Goal: Task Accomplishment & Management: Complete application form

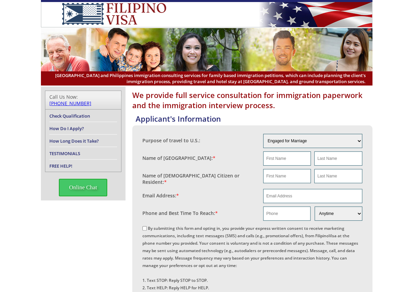
drag, startPoint x: 230, startPoint y: 173, endPoint x: 249, endPoint y: 176, distance: 19.2
click at [231, 173] on div "Name of [DEMOGRAPHIC_DATA] Citizen or Resident: *" at bounding box center [202, 177] width 121 height 17
click at [275, 192] on input "email" at bounding box center [312, 196] width 99 height 14
paste input "[EMAIL_ADDRESS][DOMAIN_NAME]"
type input "[EMAIL_ADDRESS][DOMAIN_NAME]"
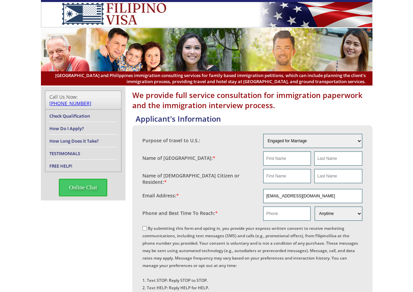
click at [243, 165] on fieldset "Name of [GEOGRAPHIC_DATA]: *" at bounding box center [252, 159] width 220 height 18
click at [272, 159] on input "text" at bounding box center [287, 159] width 48 height 14
paste input "[PERSON_NAME]"
type input "[PERSON_NAME]"
drag, startPoint x: 276, startPoint y: 175, endPoint x: 312, endPoint y: 170, distance: 35.9
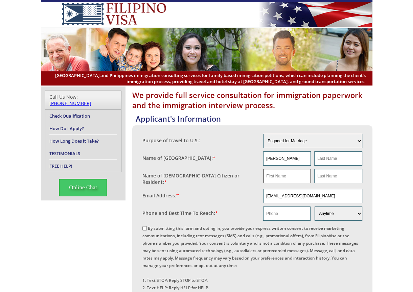
click at [276, 176] on input "text" at bounding box center [287, 176] width 48 height 14
paste input "[PERSON_NAME]"
type input "[PERSON_NAME]"
click at [329, 162] on input "text" at bounding box center [338, 159] width 48 height 14
paste input "[PERSON_NAME]"
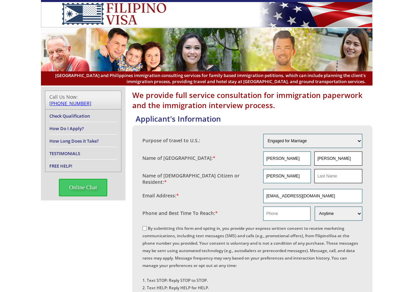
type input "[PERSON_NAME]"
click at [324, 179] on input "text" at bounding box center [338, 176] width 48 height 14
paste input "[PERSON_NAME]"
drag, startPoint x: 328, startPoint y: 175, endPoint x: 245, endPoint y: 177, distance: 83.2
click at [245, 177] on fieldset "Name of [DEMOGRAPHIC_DATA] Citizen or Resident: * [PERSON_NAME] [PERSON_NAME]" at bounding box center [252, 177] width 220 height 20
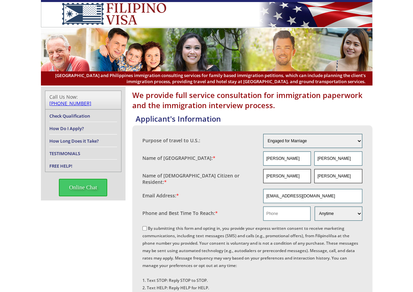
type input "[PERSON_NAME]"
drag, startPoint x: 274, startPoint y: 179, endPoint x: 361, endPoint y: 182, distance: 86.6
click at [361, 182] on div "[PERSON_NAME] [PERSON_NAME]" at bounding box center [312, 176] width 99 height 14
type input "[PERSON_NAME]"
drag, startPoint x: 277, startPoint y: 159, endPoint x: 327, endPoint y: 159, distance: 50.4
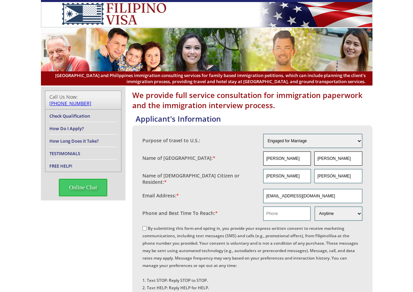
click at [327, 159] on div "[PERSON_NAME] [PERSON_NAME]" at bounding box center [312, 159] width 99 height 14
type input "[PERSON_NAME]"
drag, startPoint x: 328, startPoint y: 158, endPoint x: 271, endPoint y: 155, distance: 57.2
click at [271, 155] on div "[PERSON_NAME] [PERSON_NAME]" at bounding box center [312, 159] width 99 height 14
type input "[PERSON_NAME]"
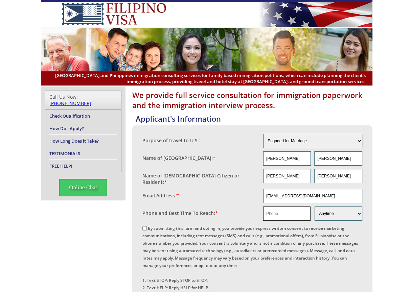
click at [273, 214] on input "text" at bounding box center [286, 214] width 47 height 14
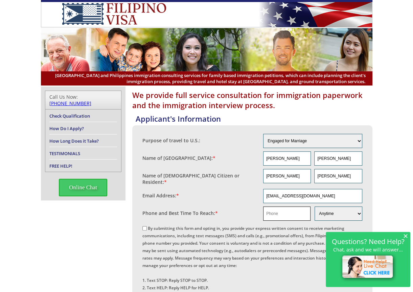
click at [301, 207] on input "text" at bounding box center [286, 214] width 47 height 14
paste input "18458660730"
type input "18458660730"
click at [143, 226] on input "By submitting this form and opting in, you provide your express written consent…" at bounding box center [144, 228] width 4 height 4
checkbox input "true"
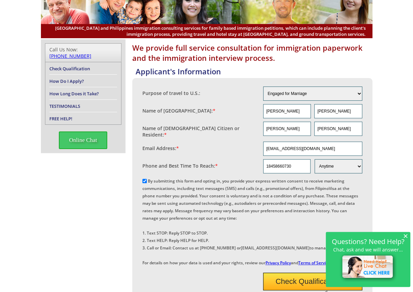
scroll to position [68, 0]
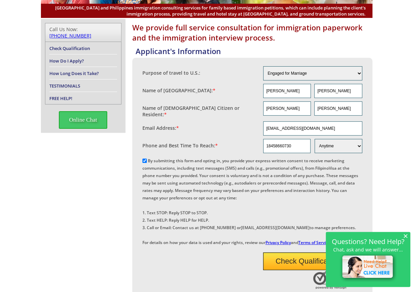
click at [406, 236] on span "×" at bounding box center [405, 236] width 5 height 6
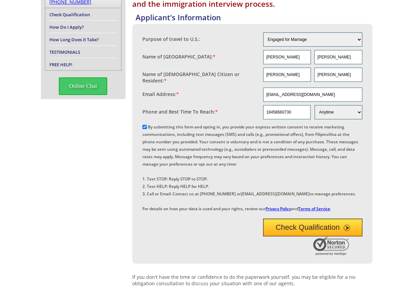
scroll to position [169, 0]
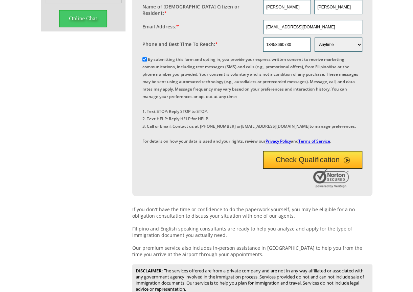
drag, startPoint x: 243, startPoint y: 197, endPoint x: 253, endPoint y: 194, distance: 10.8
click at [243, 189] on div at bounding box center [246, 179] width 208 height 21
click at [292, 169] on button "Check Qualification" at bounding box center [312, 160] width 99 height 18
